Goal: Task Accomplishment & Management: Use online tool/utility

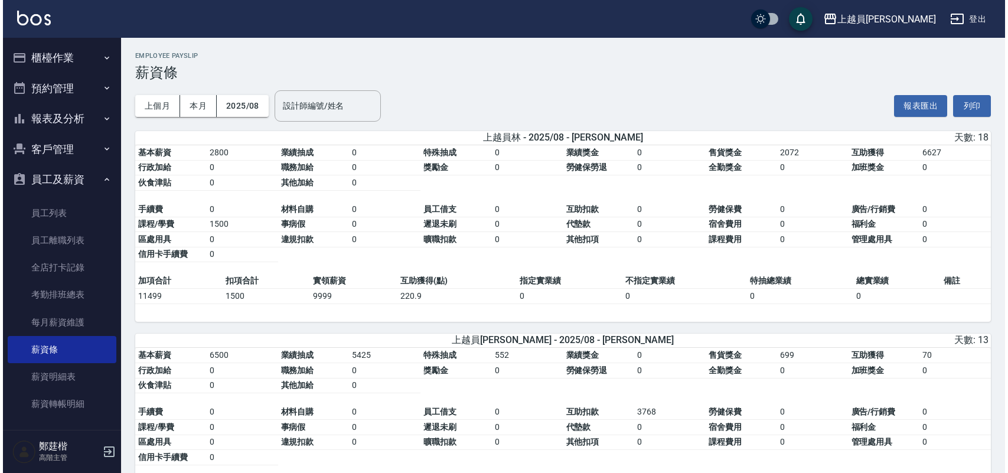
scroll to position [369, 0]
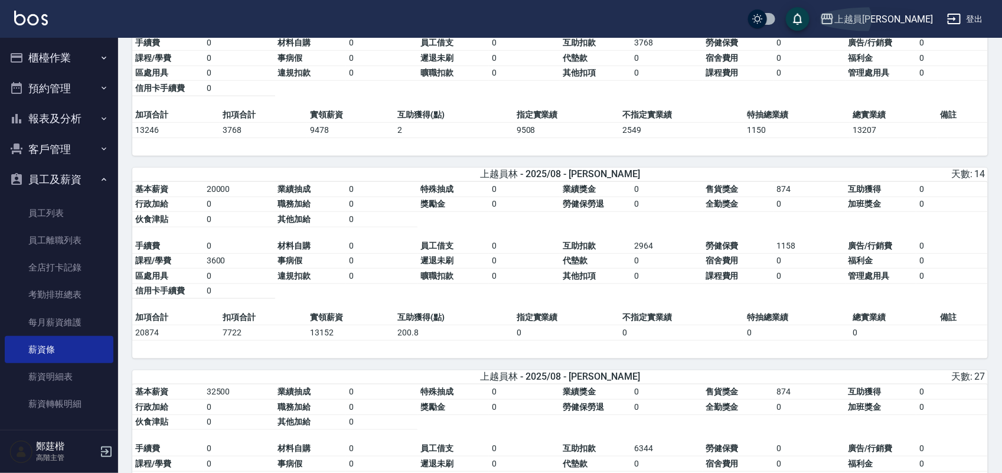
click at [910, 22] on div "上越員[PERSON_NAME]" at bounding box center [884, 19] width 99 height 15
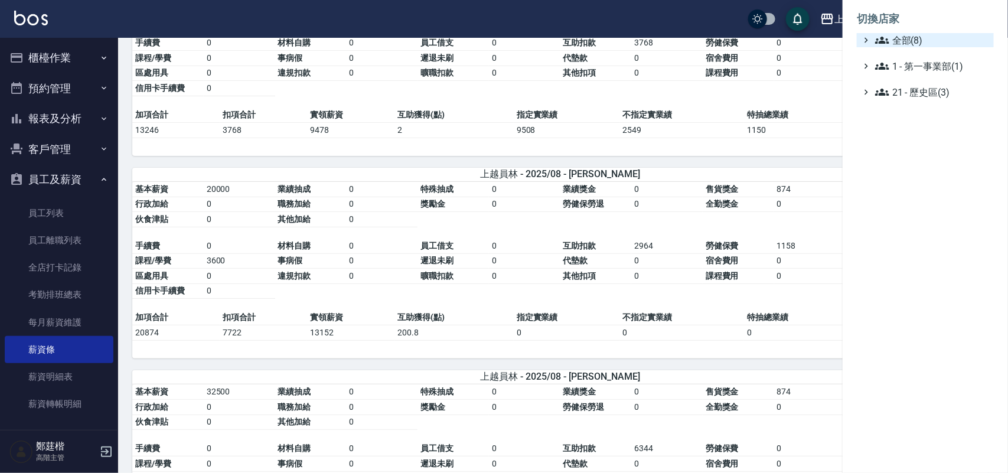
click at [904, 45] on span "全部(8)" at bounding box center [932, 40] width 114 height 14
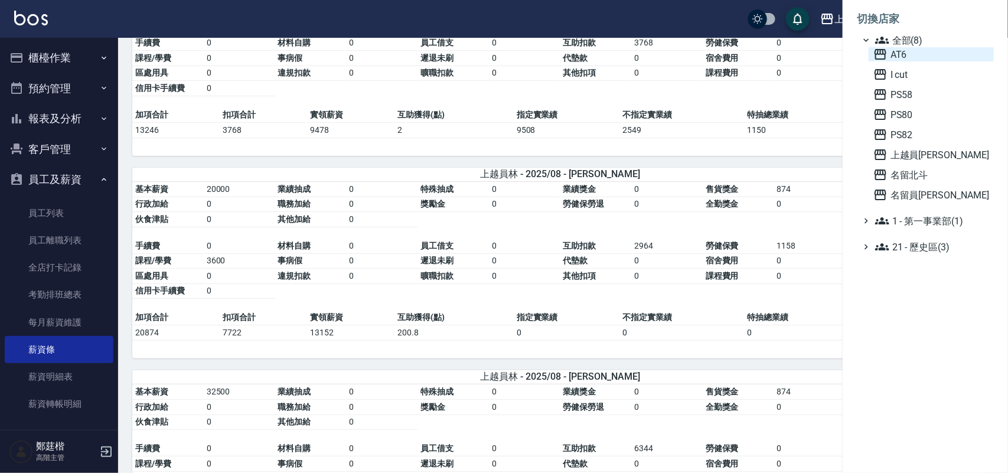
click at [918, 51] on span "AT6" at bounding box center [932, 54] width 116 height 14
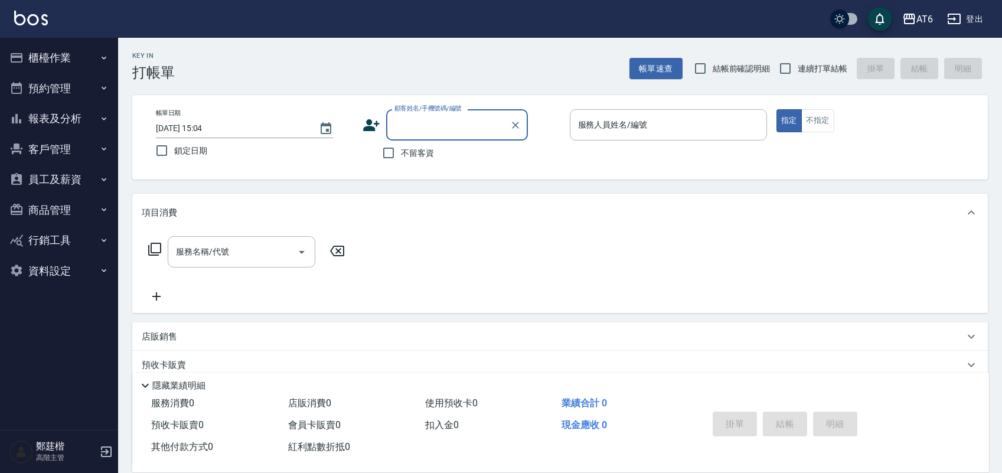
click at [81, 173] on button "員工及薪資" at bounding box center [59, 179] width 109 height 31
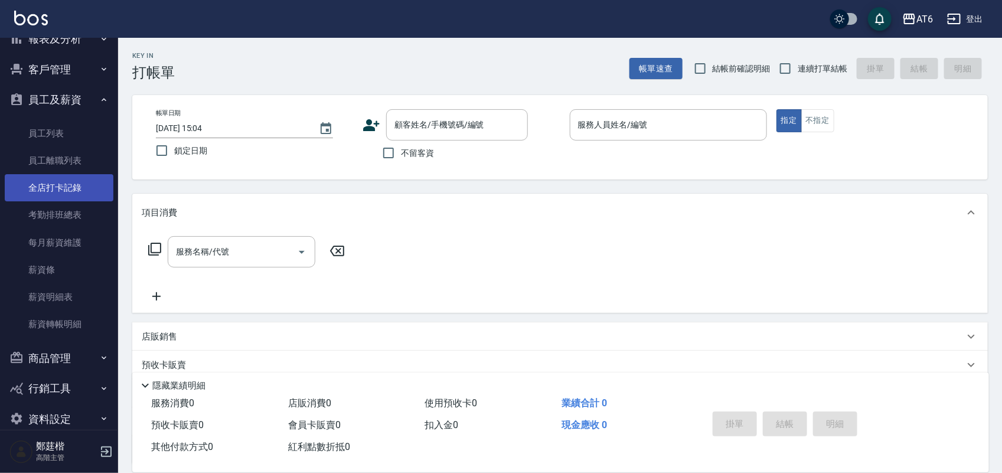
scroll to position [98, 0]
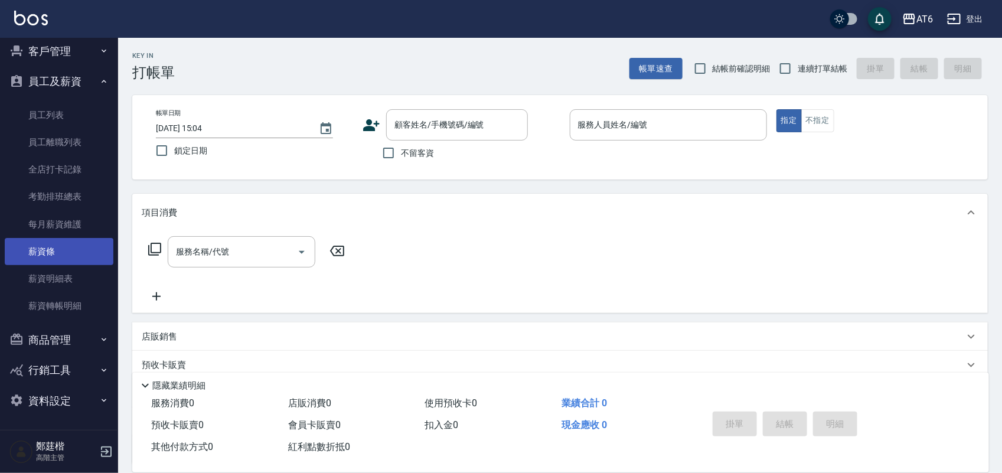
click at [84, 252] on link "薪資條" at bounding box center [59, 251] width 109 height 27
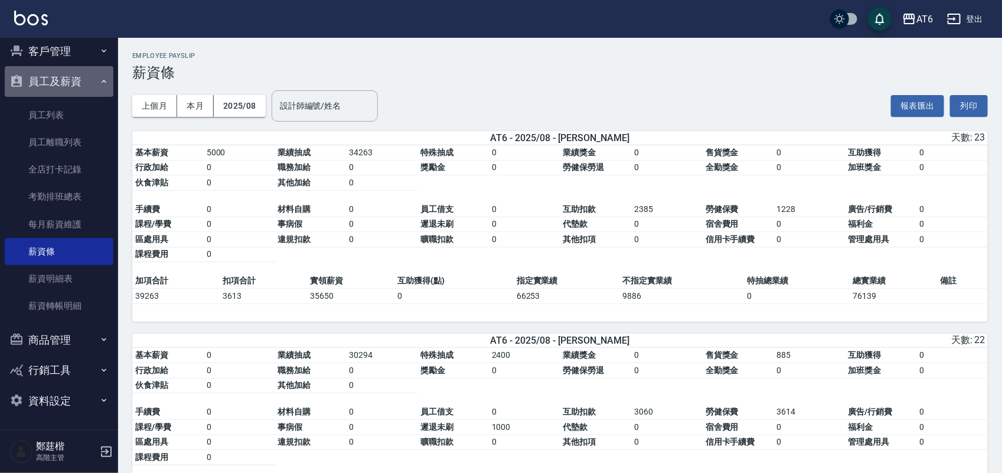
click at [90, 80] on button "員工及薪資" at bounding box center [59, 81] width 109 height 31
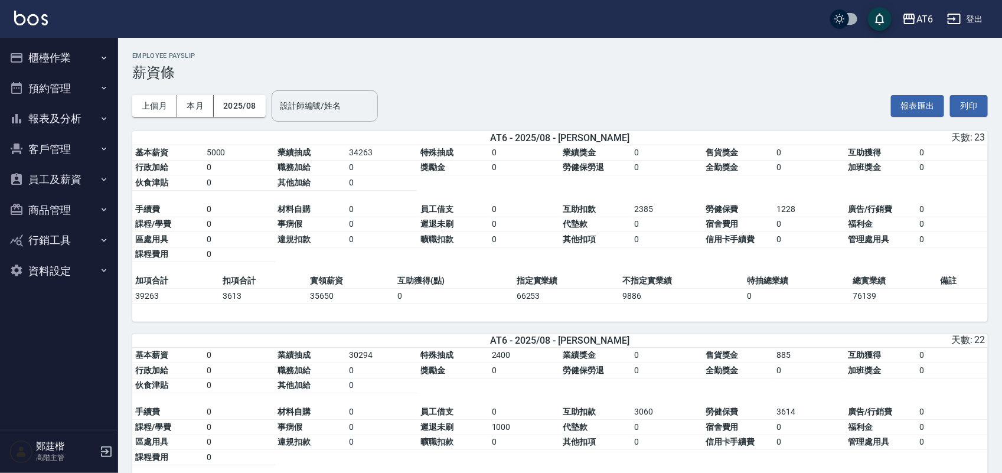
click at [78, 39] on ul "櫃檯作業 打帳單 帳單列表 掛單列表 座位開單 營業儀表板 現金收支登錄 高階收支登錄 材料自購登錄 每日結帳 排班表 現場電腦打卡 掃碼打卡 預約管理 預約…" at bounding box center [59, 164] width 109 height 253
click at [79, 44] on button "櫃檯作業" at bounding box center [59, 58] width 109 height 31
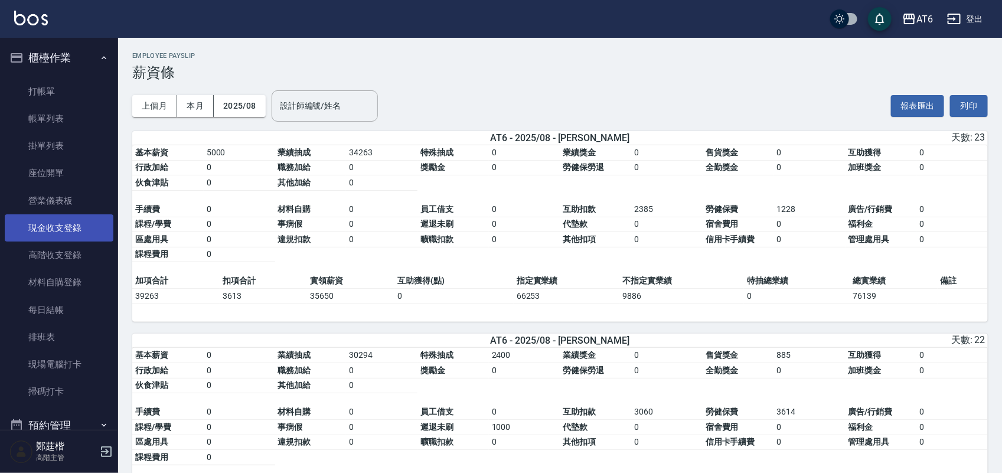
click at [92, 219] on link "現金收支登錄" at bounding box center [59, 227] width 109 height 27
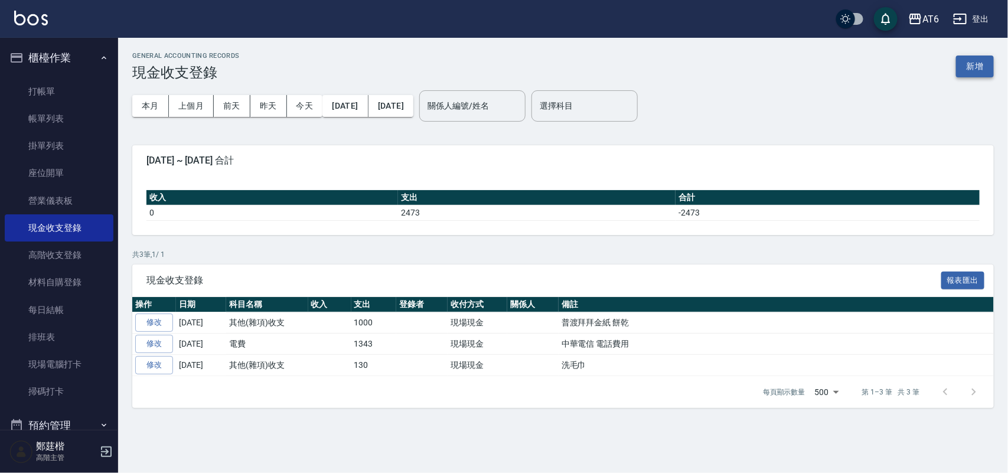
click at [981, 63] on button "新增" at bounding box center [975, 67] width 38 height 22
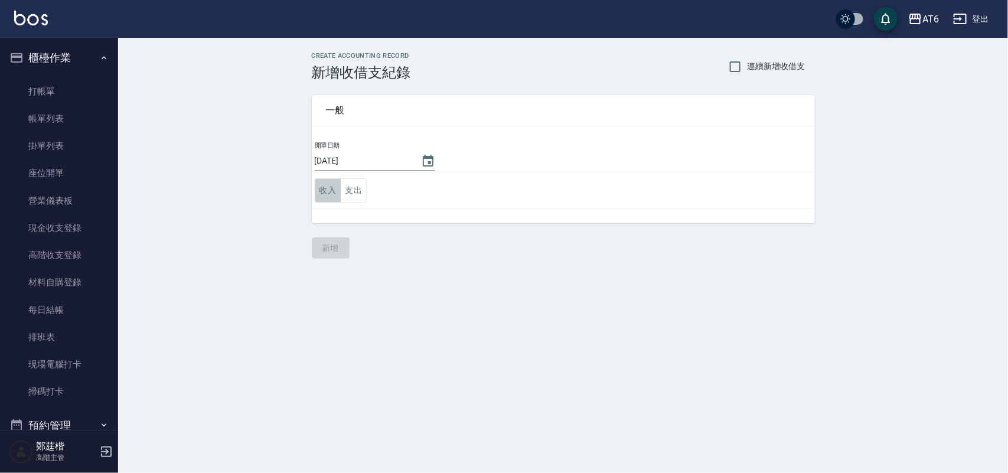
click at [325, 187] on button "收入" at bounding box center [328, 190] width 27 height 24
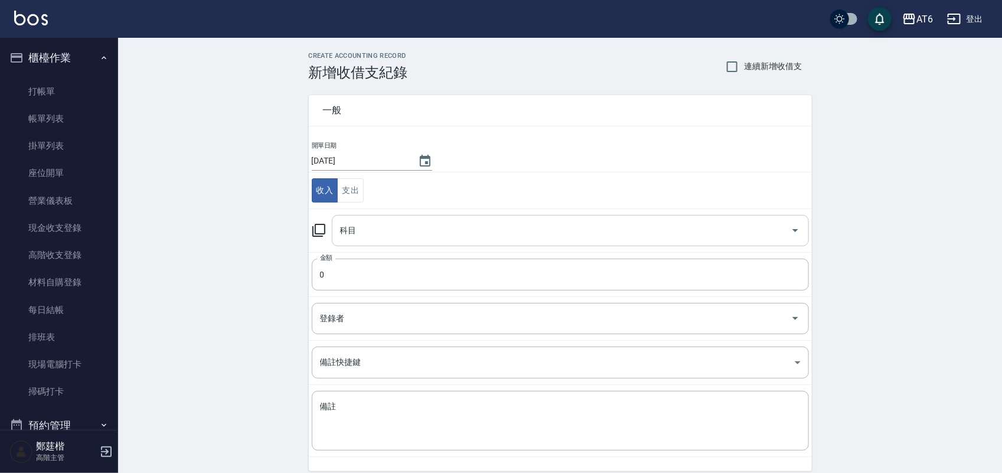
click at [411, 232] on input "科目" at bounding box center [561, 230] width 449 height 21
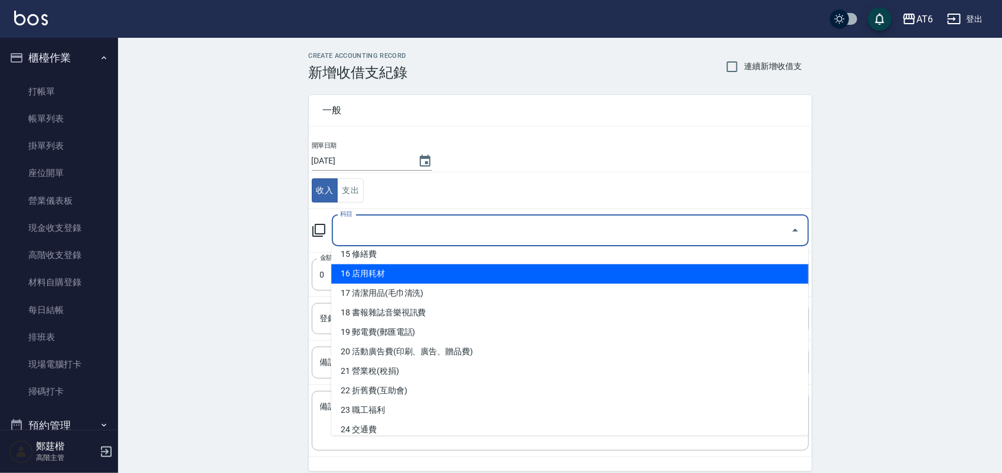
scroll to position [369, 0]
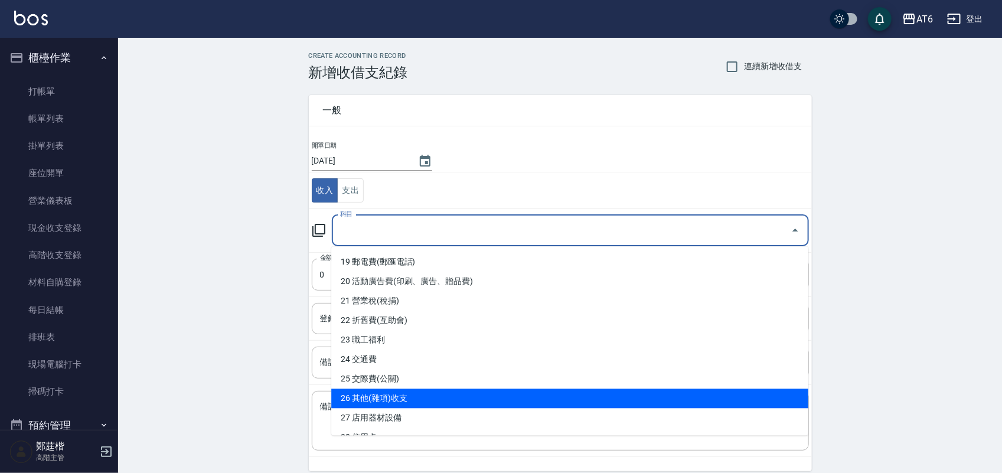
click at [432, 389] on li "26 其他(雜項)收支" at bounding box center [569, 398] width 477 height 19
type input "26 其他(雜項)收支"
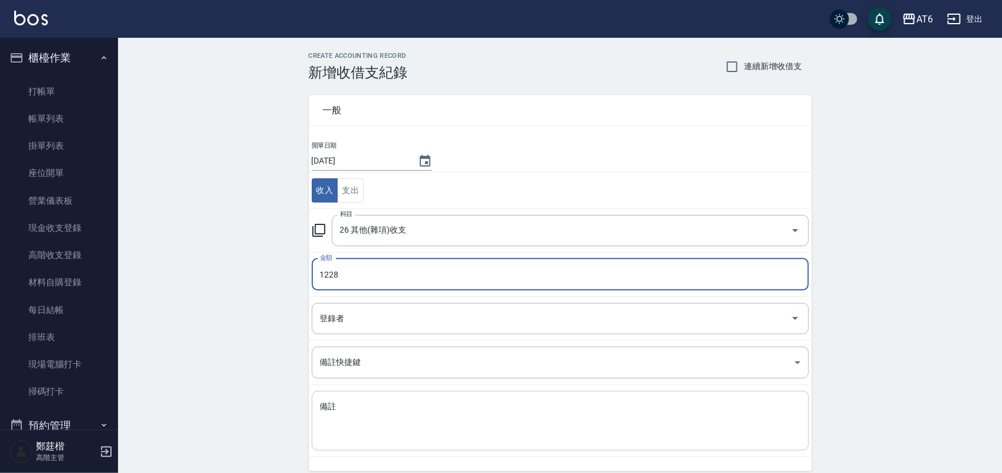
type input "1228"
click at [460, 432] on textarea "備註" at bounding box center [560, 421] width 481 height 40
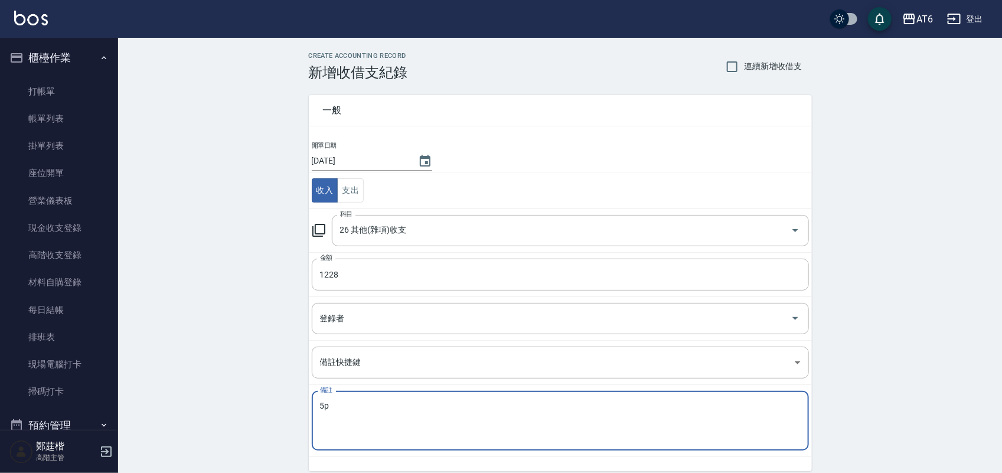
type textarea "5"
type textarea "真"
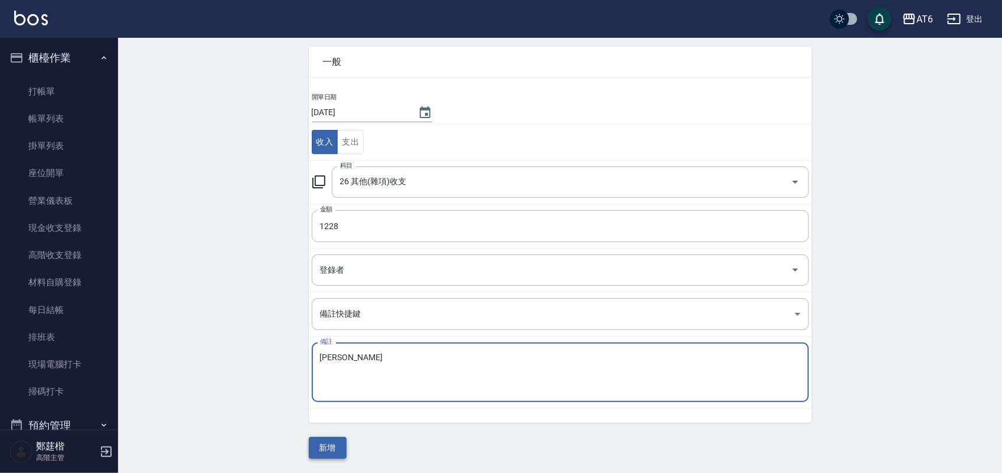
type textarea "甄甄勞健保"
click at [323, 440] on button "新增" at bounding box center [328, 448] width 38 height 22
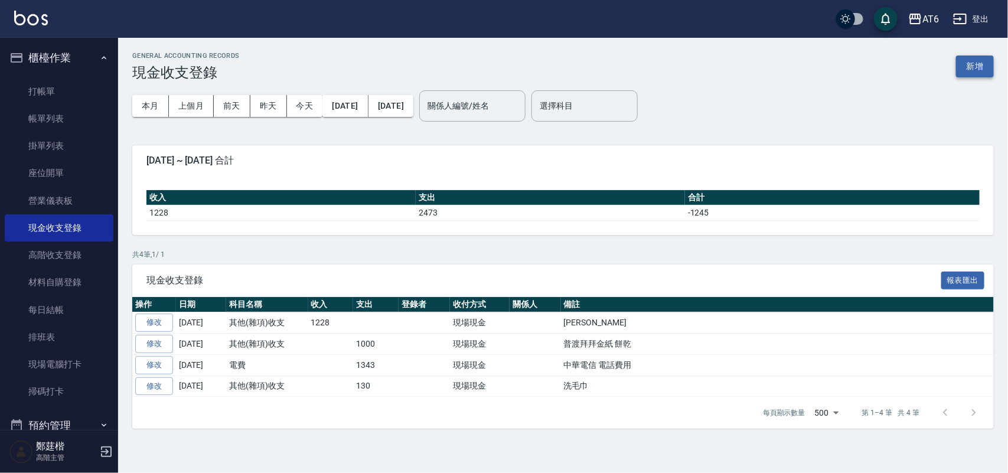
click at [970, 69] on button "新增" at bounding box center [975, 67] width 38 height 22
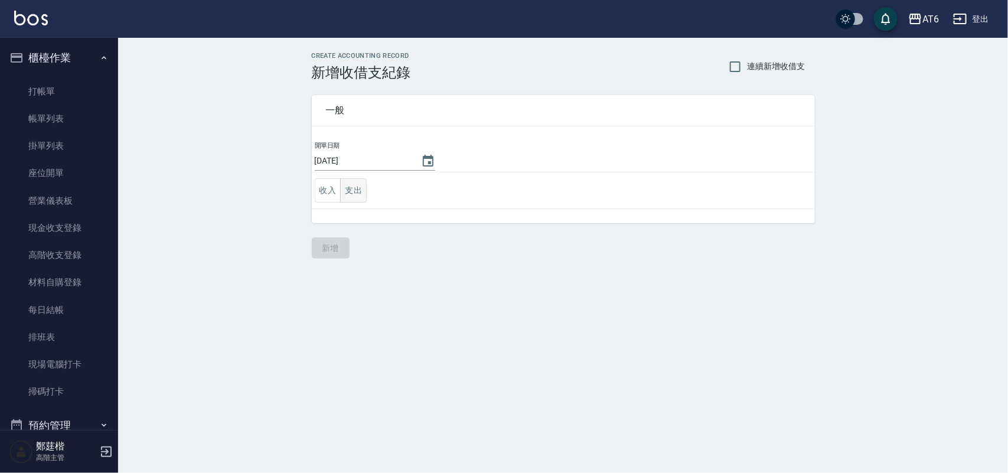
click at [363, 189] on button "支出" at bounding box center [353, 190] width 27 height 24
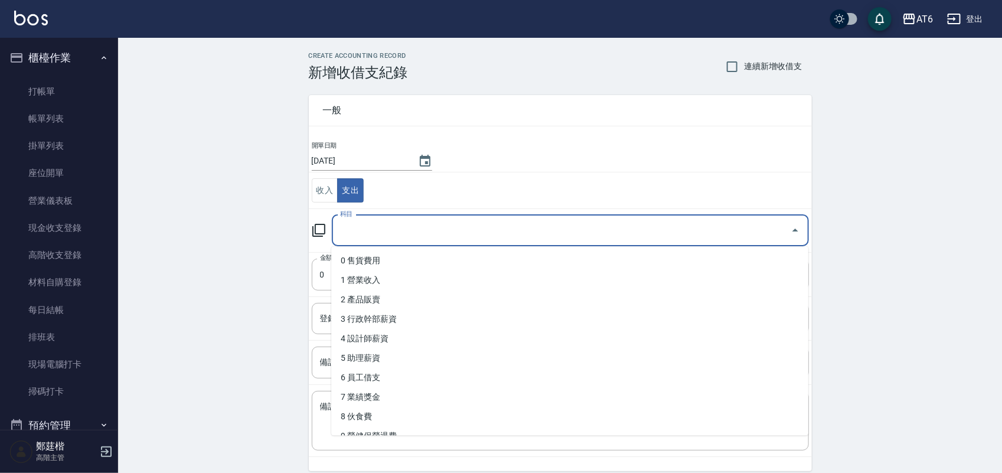
click at [396, 221] on input "科目" at bounding box center [561, 230] width 449 height 21
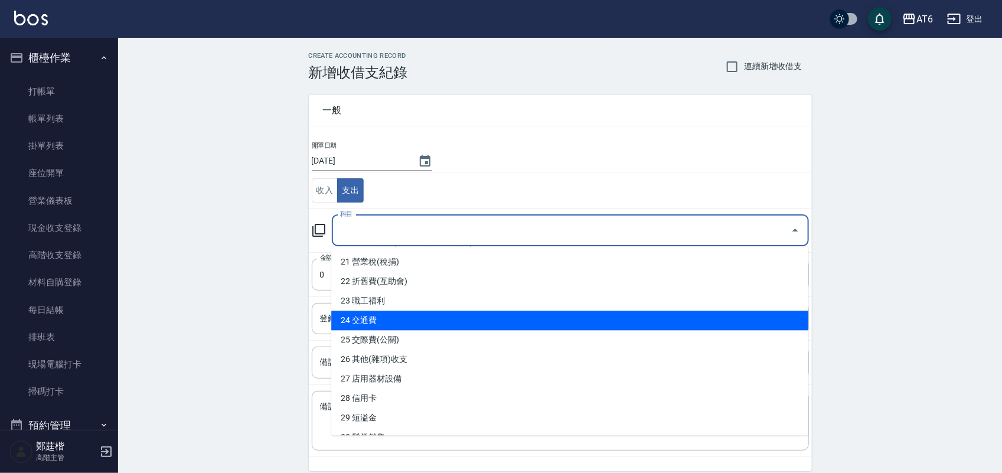
scroll to position [443, 0]
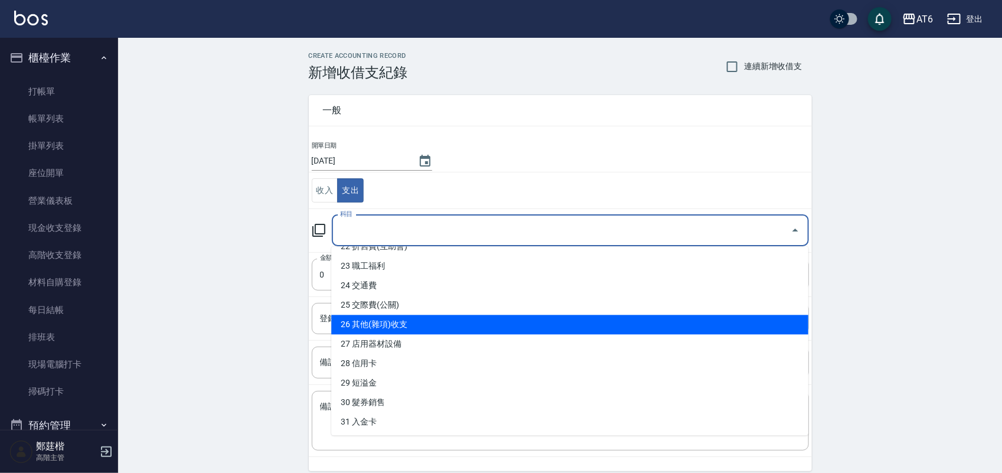
click at [445, 331] on li "26 其他(雜項)收支" at bounding box center [569, 324] width 477 height 19
type input "26 其他(雜項)收支"
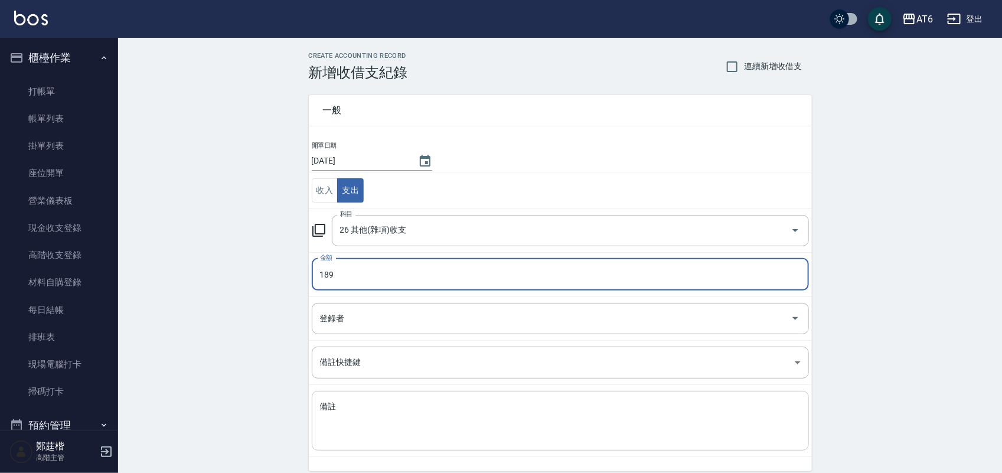
type input "189"
click at [497, 441] on textarea "備註" at bounding box center [560, 421] width 481 height 40
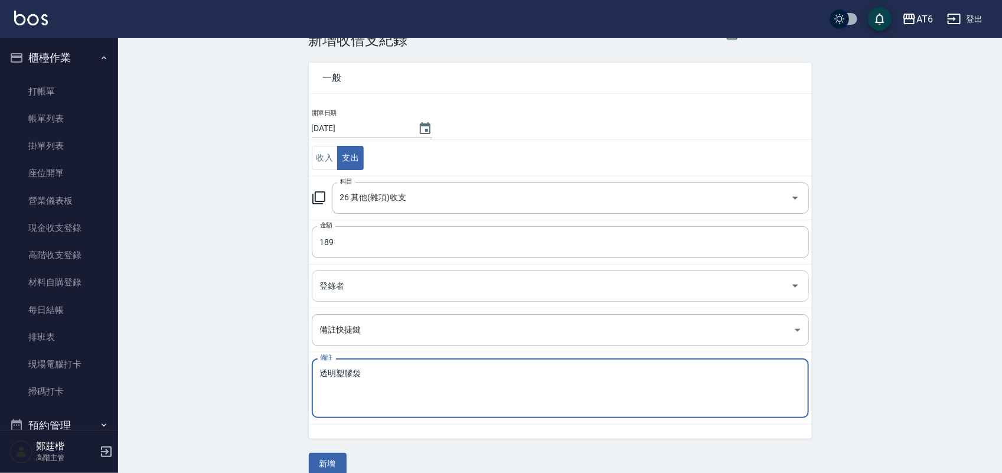
scroll to position [49, 0]
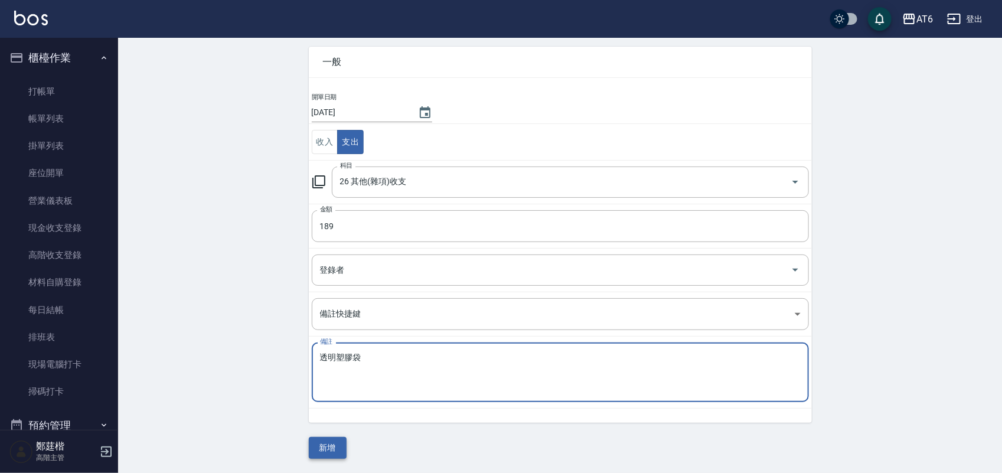
type textarea "透明塑膠袋"
click at [337, 445] on button "新增" at bounding box center [328, 448] width 38 height 22
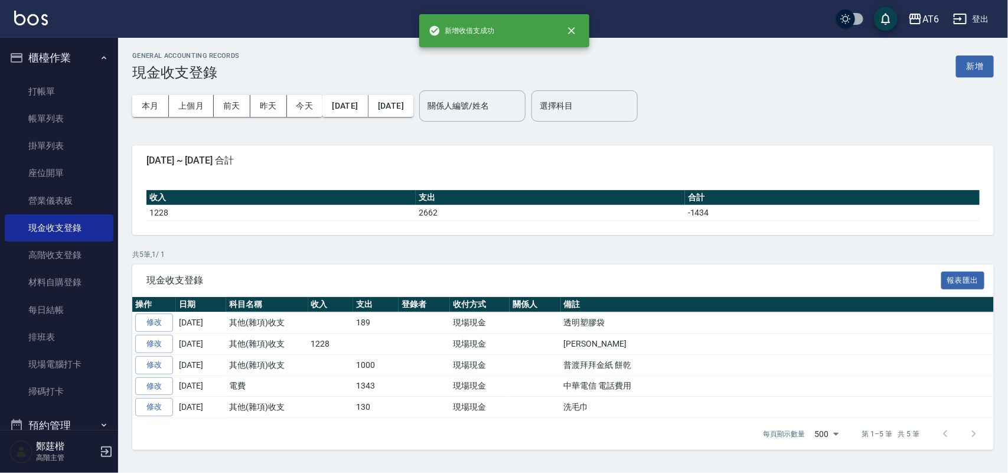
drag, startPoint x: 66, startPoint y: 49, endPoint x: 60, endPoint y: 45, distance: 6.7
click at [64, 48] on button "櫃檯作業" at bounding box center [59, 58] width 109 height 31
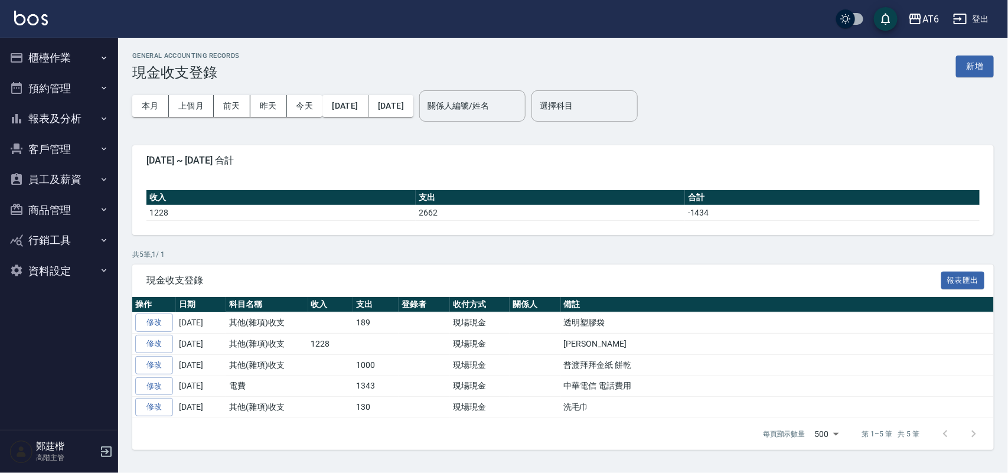
click at [72, 100] on button "預約管理" at bounding box center [59, 88] width 109 height 31
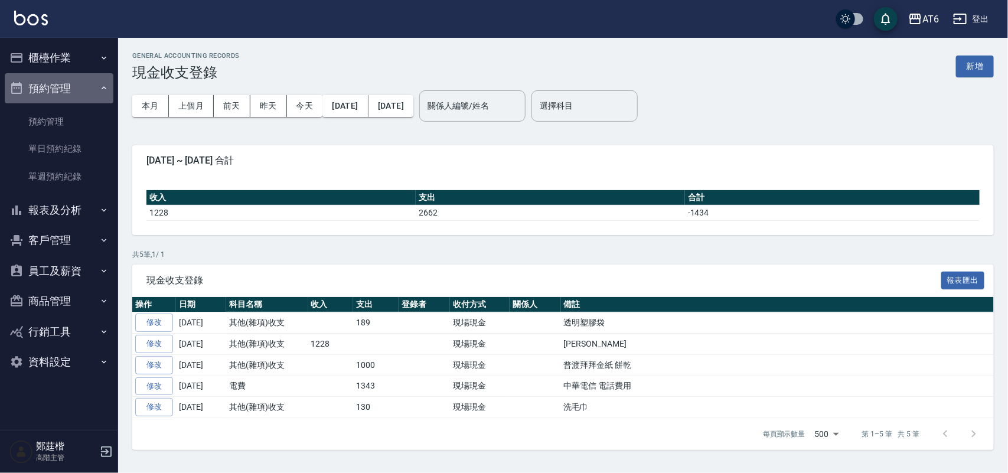
click at [60, 84] on button "預約管理" at bounding box center [59, 88] width 109 height 31
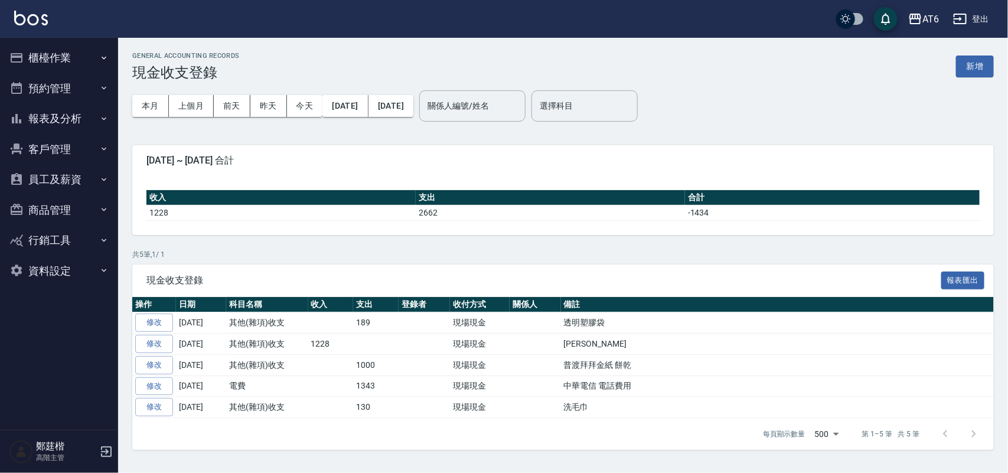
click at [69, 120] on button "報表及分析" at bounding box center [59, 118] width 109 height 31
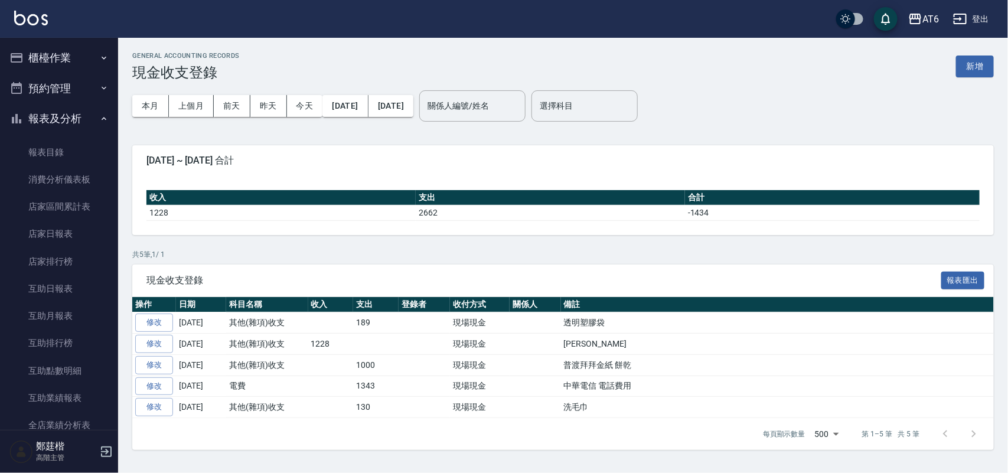
click at [68, 119] on button "報表及分析" at bounding box center [59, 118] width 109 height 31
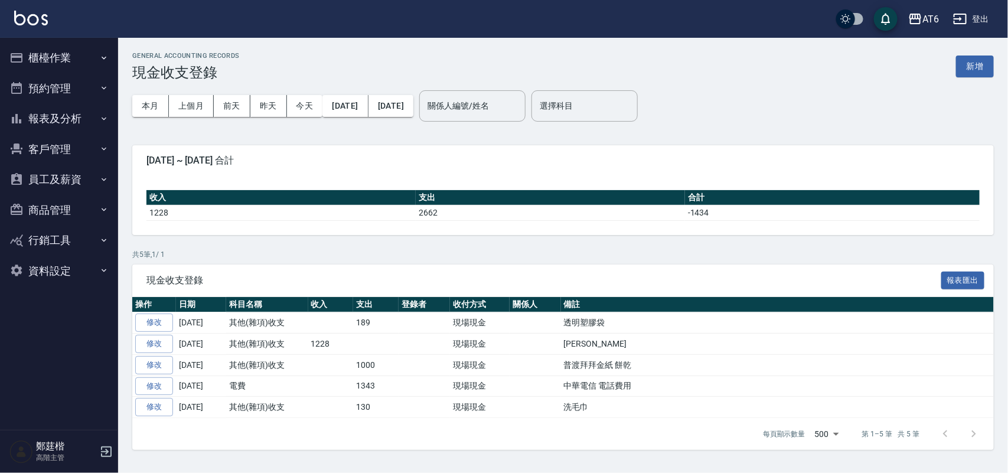
click at [27, 12] on img at bounding box center [31, 18] width 34 height 15
